Goal: Task Accomplishment & Management: Manage account settings

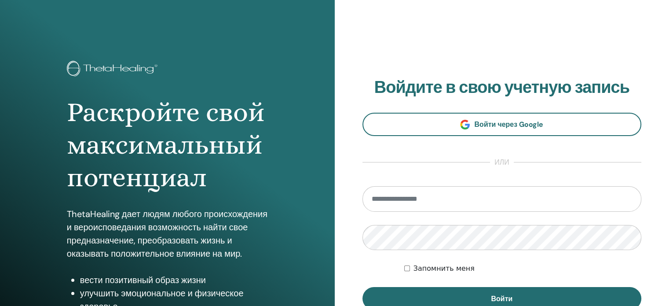
click at [403, 202] on input "email" at bounding box center [501, 198] width 279 height 25
type input "**********"
click at [362, 287] on button "Войти" at bounding box center [501, 298] width 279 height 23
